Goal: Ask a question

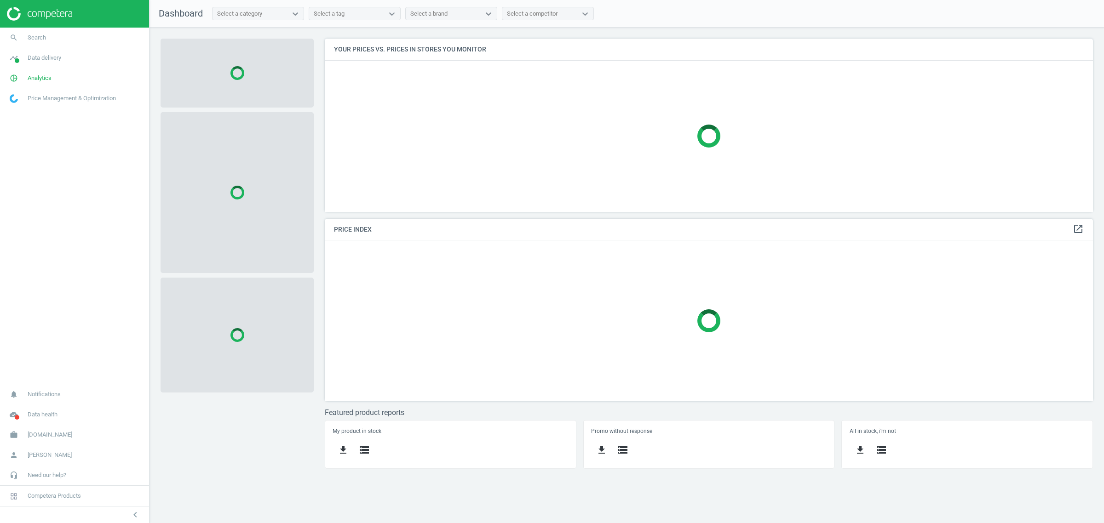
scroll to position [191, 785]
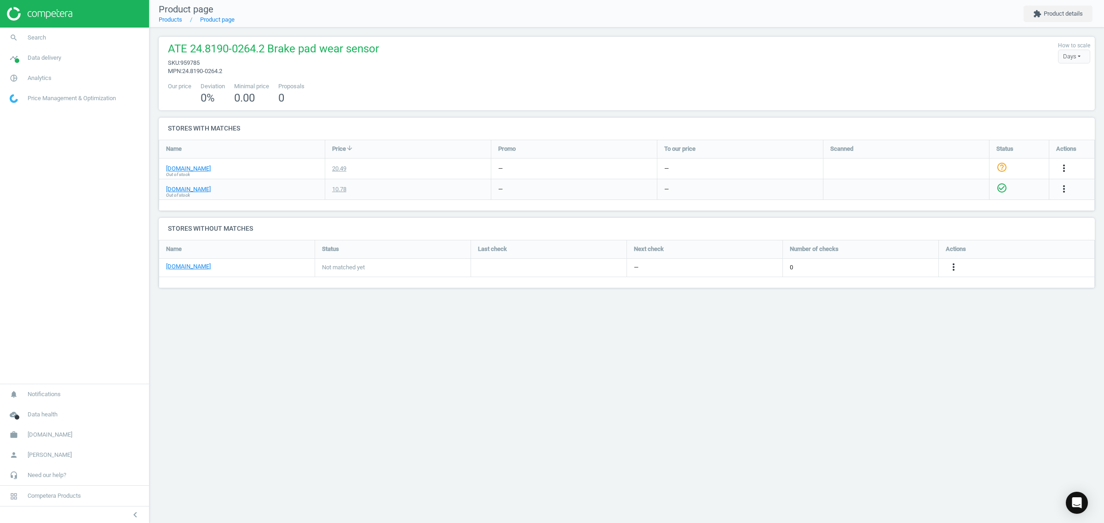
scroll to position [66, 953]
click at [1079, 506] on icon "Open Intercom Messenger" at bounding box center [1077, 503] width 12 height 12
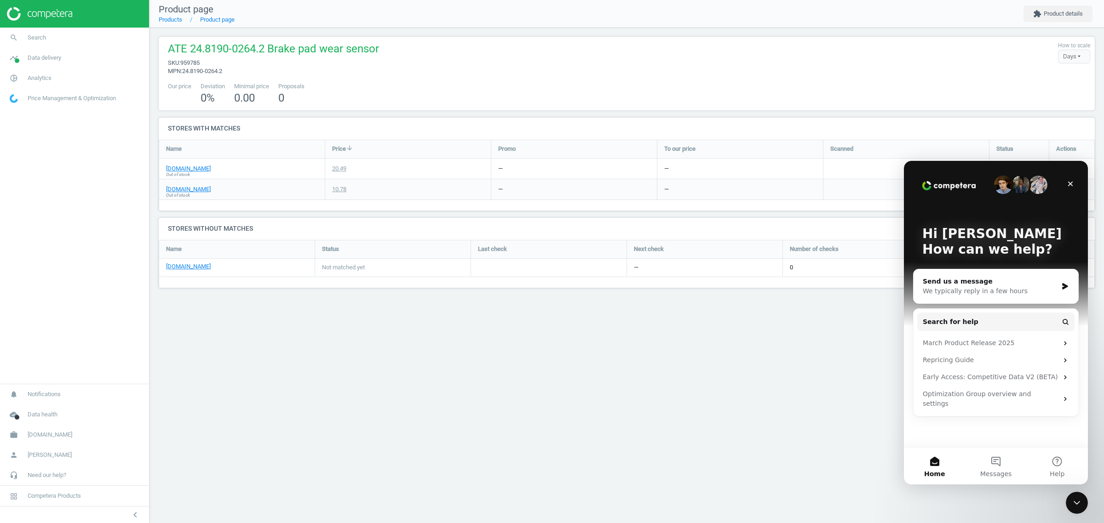
scroll to position [0, 0]
click at [997, 464] on button "Messages" at bounding box center [995, 466] width 61 height 37
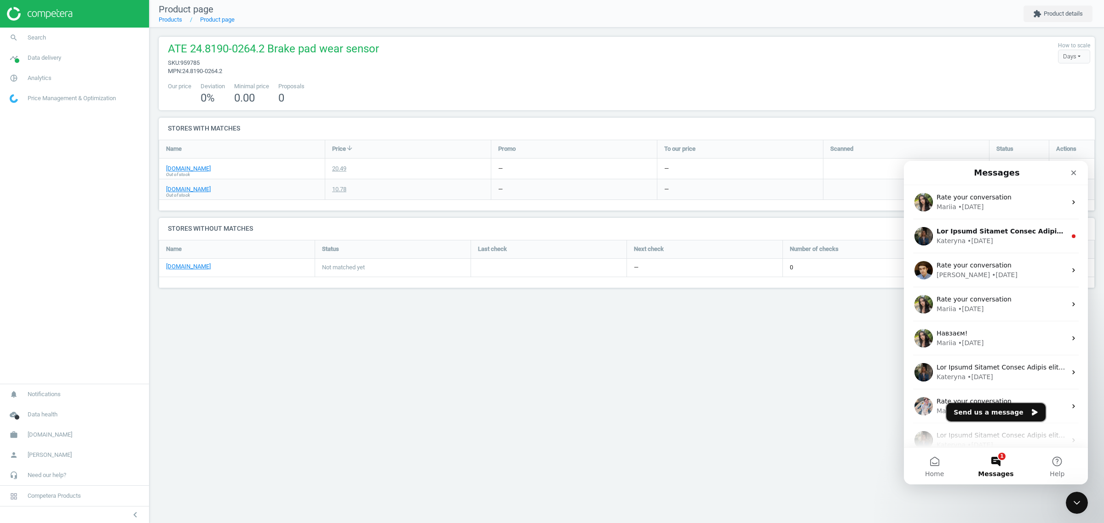
click at [994, 409] on button "Send us a message" at bounding box center [995, 412] width 99 height 18
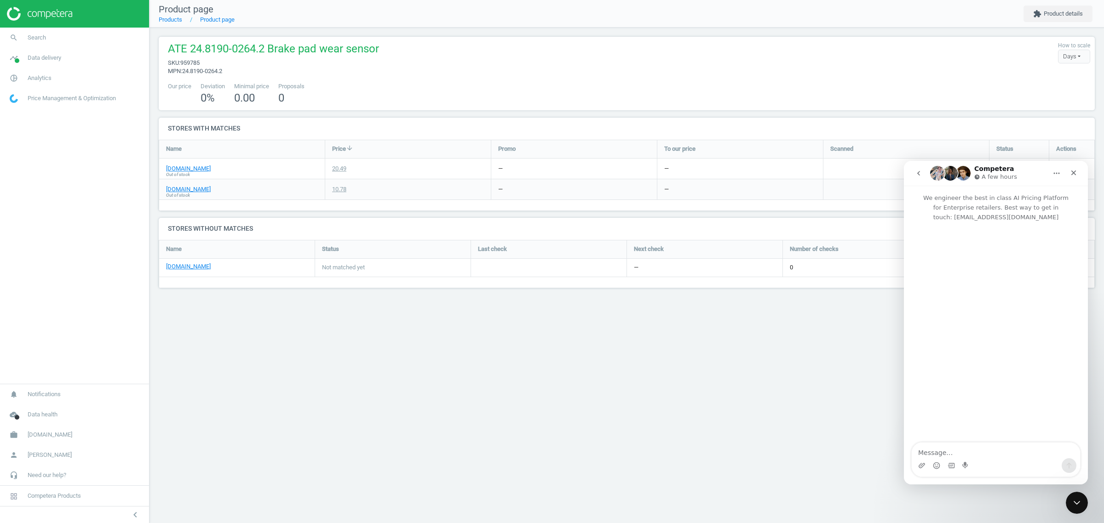
click at [974, 455] on textarea "Message…" at bounding box center [995, 451] width 168 height 16
type textarea "Доброго дня, підкажіть, будь ласка як ми можемо у кабінеті або завантаженому фа…"
